Goal: Transaction & Acquisition: Download file/media

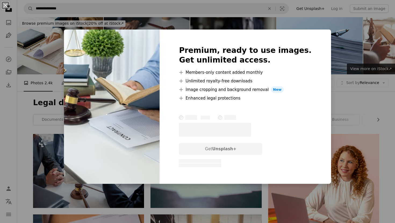
scroll to position [321, 0]
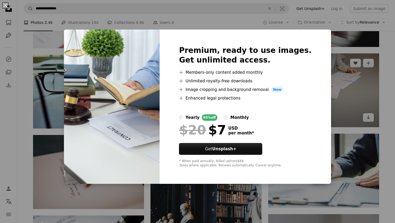
click at [359, 90] on div "An X shape Premium, ready to use images. Get unlimited access. A plus sign Memb…" at bounding box center [197, 111] width 395 height 223
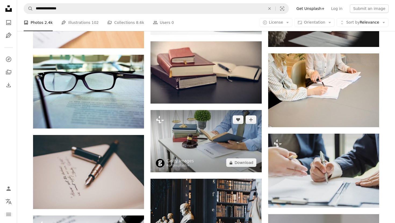
click at [229, 141] on img at bounding box center [205, 141] width 111 height 62
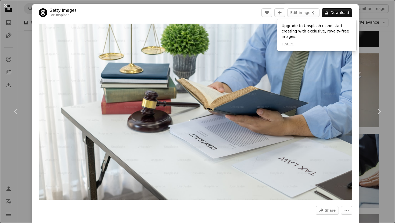
click at [381, 74] on div "An X shape Chevron left Chevron right Getty Images For Unsplash+ A heart A plus…" at bounding box center [197, 111] width 395 height 223
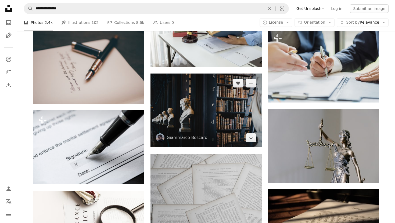
scroll to position [414, 0]
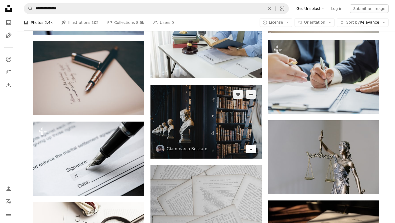
click at [252, 150] on icon "Arrow pointing down" at bounding box center [251, 149] width 4 height 6
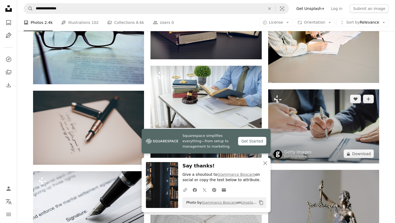
scroll to position [363, 0]
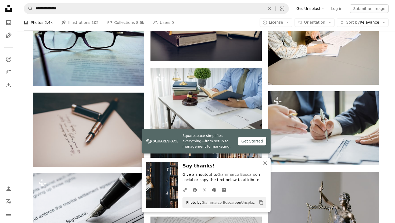
click at [263, 164] on icon "button" at bounding box center [265, 163] width 4 height 4
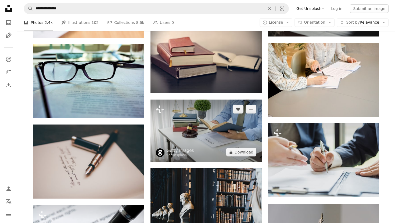
scroll to position [286, 0]
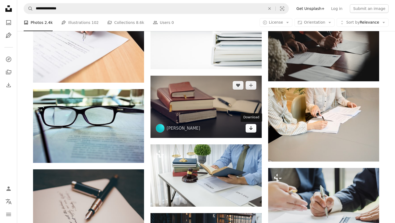
click at [249, 129] on icon "Arrow pointing down" at bounding box center [251, 128] width 4 height 6
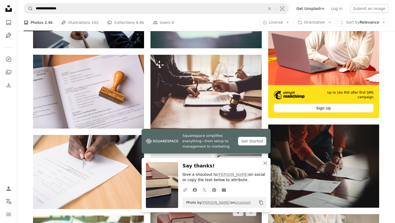
scroll to position [158, 0]
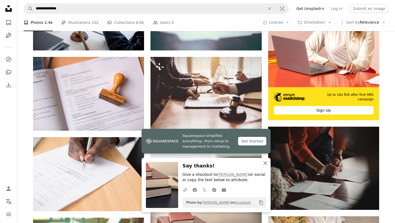
click at [265, 162] on icon "An X shape" at bounding box center [265, 163] width 6 height 6
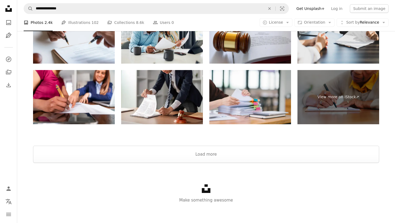
scroll to position [801, 0]
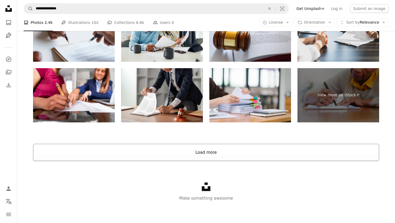
click at [204, 152] on button "Load more" at bounding box center [206, 152] width 346 height 17
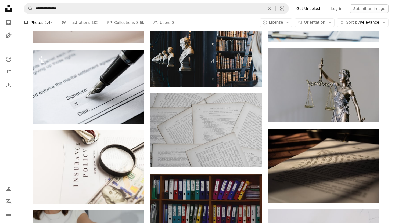
scroll to position [486, 0]
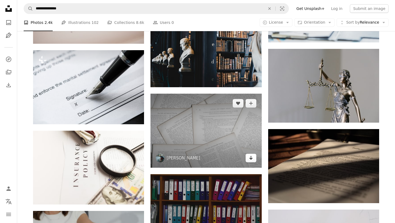
click at [250, 158] on icon "Arrow pointing down" at bounding box center [251, 158] width 4 height 6
